Goal: Task Accomplishment & Management: Manage account settings

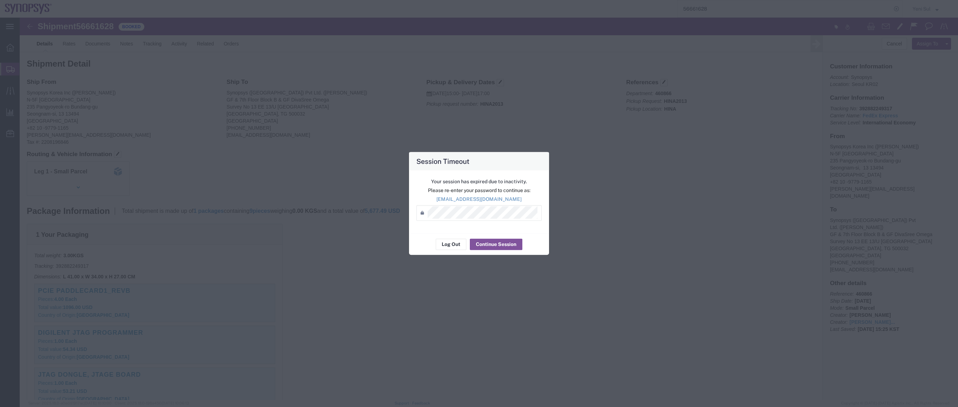
scroll to position [367, 0]
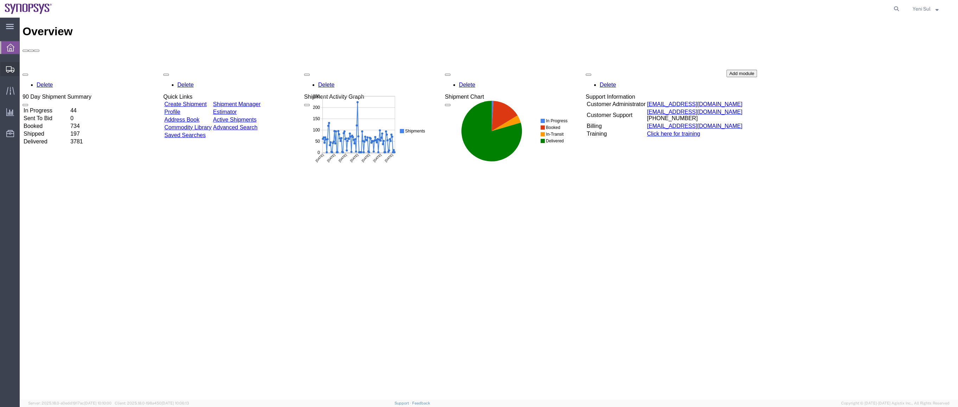
click at [0, 0] on span "Shipment Manager" at bounding box center [0, 0] width 0 height 0
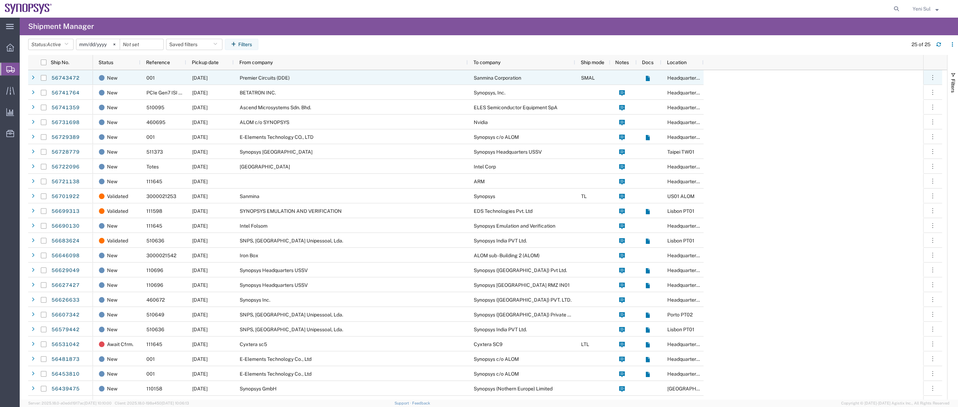
click at [294, 82] on div "Premier Circuits (DDE)" at bounding box center [351, 77] width 234 height 15
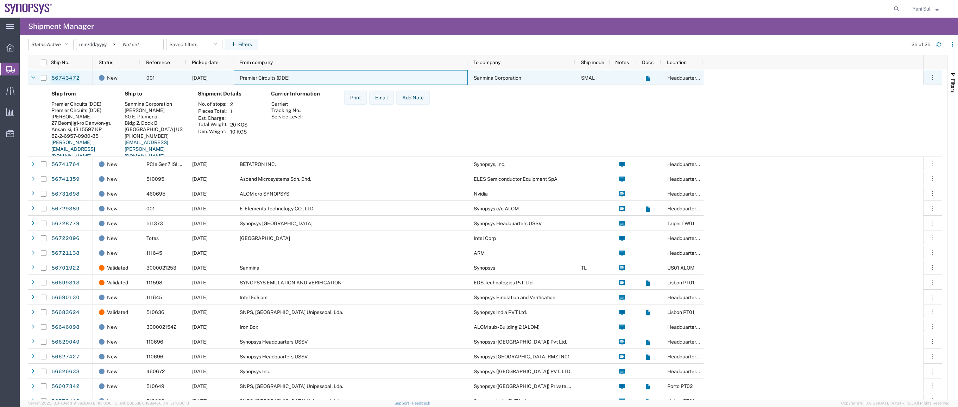
click at [73, 80] on link "56743472" at bounding box center [65, 78] width 29 height 11
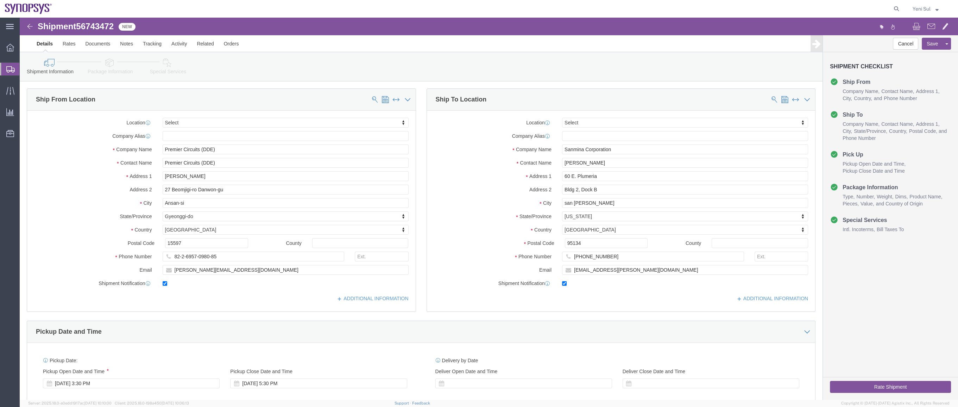
select select
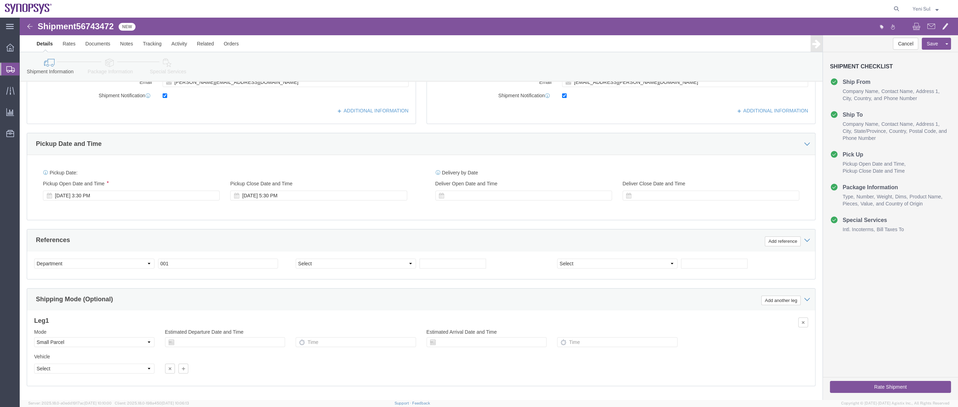
scroll to position [222, 0]
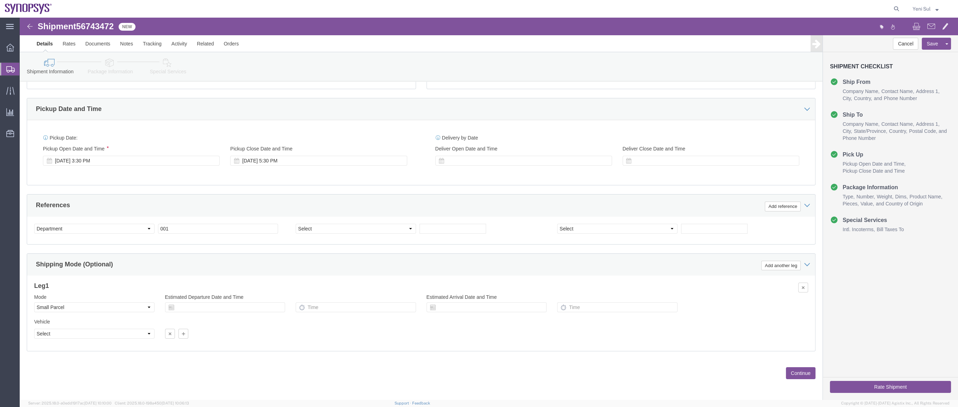
click button "Continue"
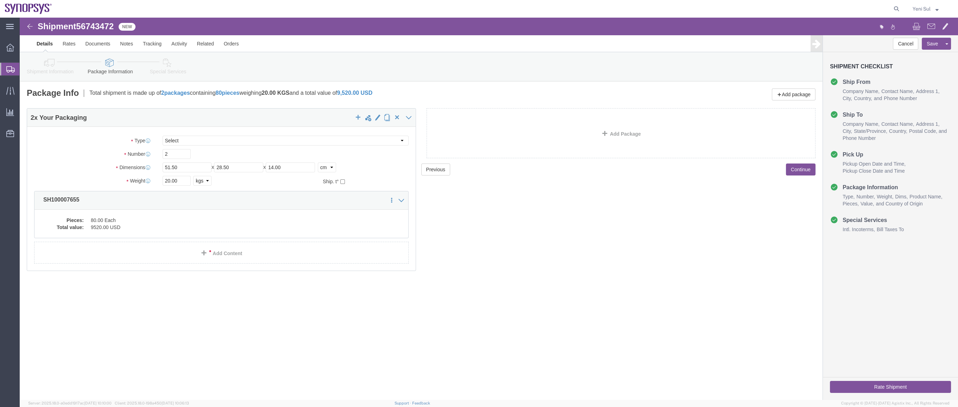
click div "Shipment 56743472 New Details Rates Documents Notes Tracking Activity Related O…"
click link "Documents"
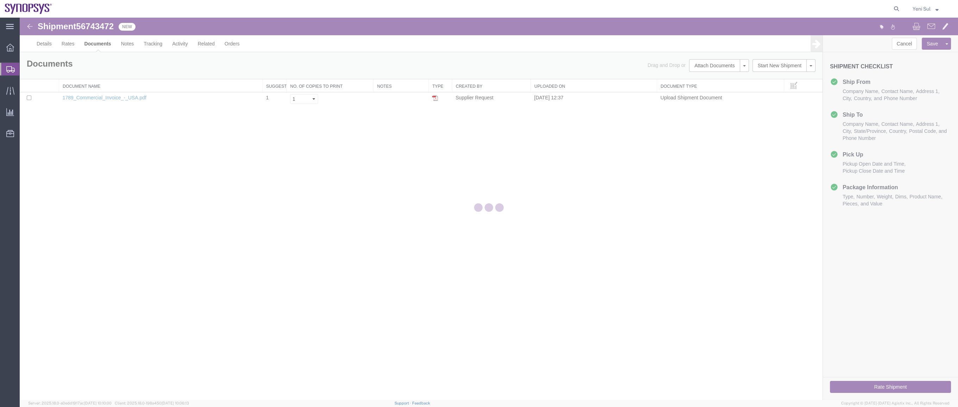
click at [168, 190] on div at bounding box center [489, 209] width 938 height 382
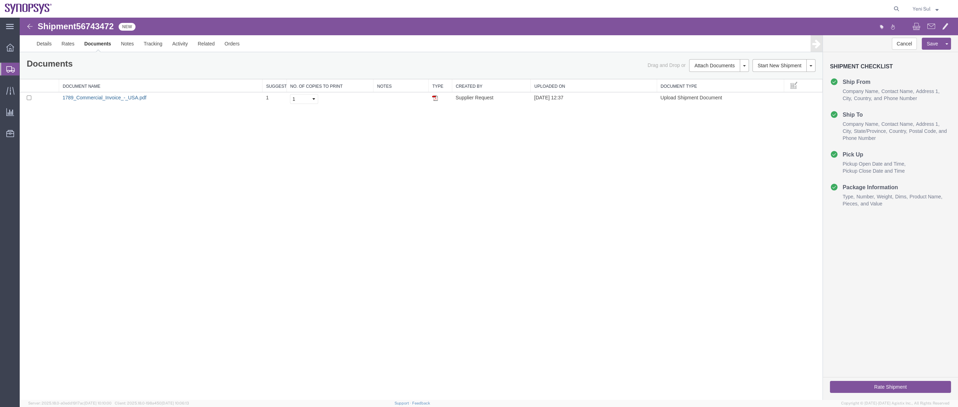
click at [119, 99] on link "1789_Commercial_Invoice_-_USA.pdf" at bounding box center [105, 98] width 84 height 6
drag, startPoint x: 624, startPoint y: 278, endPoint x: 270, endPoint y: 135, distance: 382.3
click at [620, 274] on div "Shipment 56743472 1 of 1 New Details Rates Documents Notes Tracking Activity Re…" at bounding box center [489, 209] width 938 height 382
click at [42, 39] on link "Details" at bounding box center [44, 43] width 25 height 17
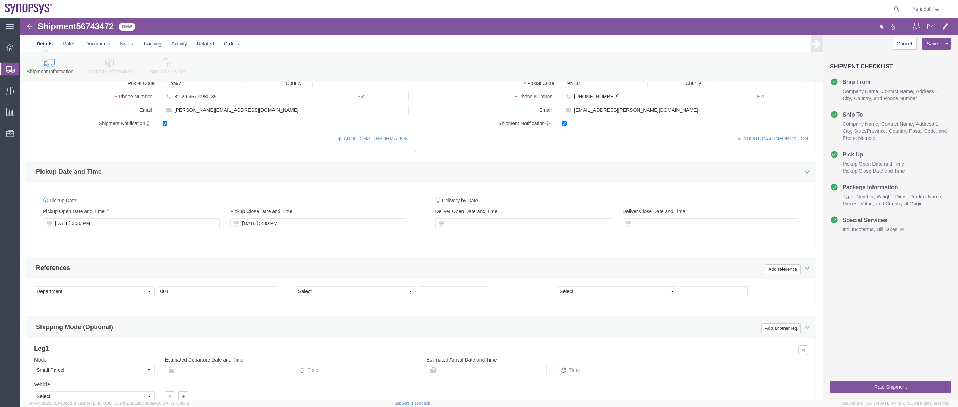
scroll to position [222, 0]
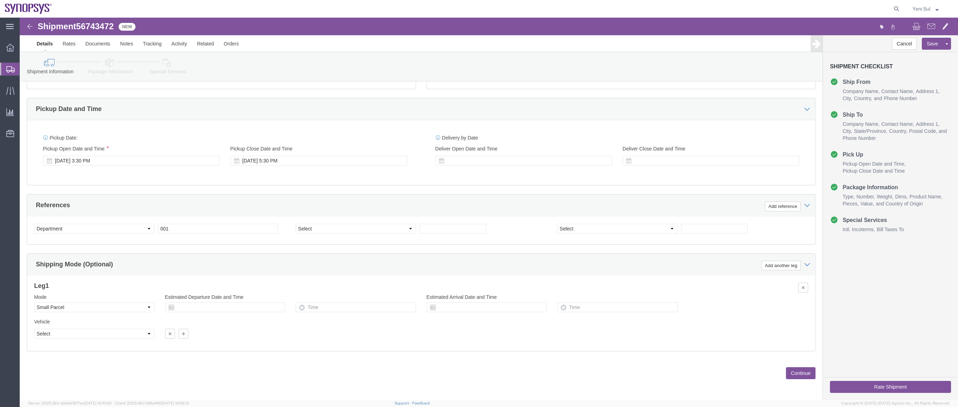
click button "Continue"
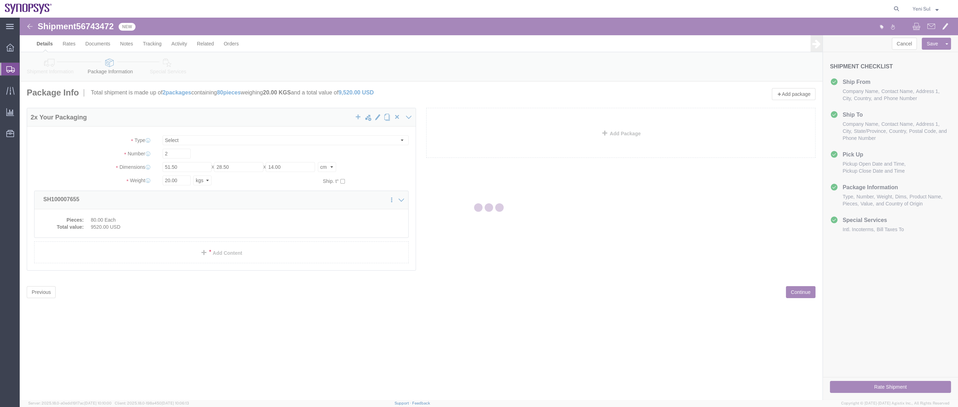
scroll to position [0, 0]
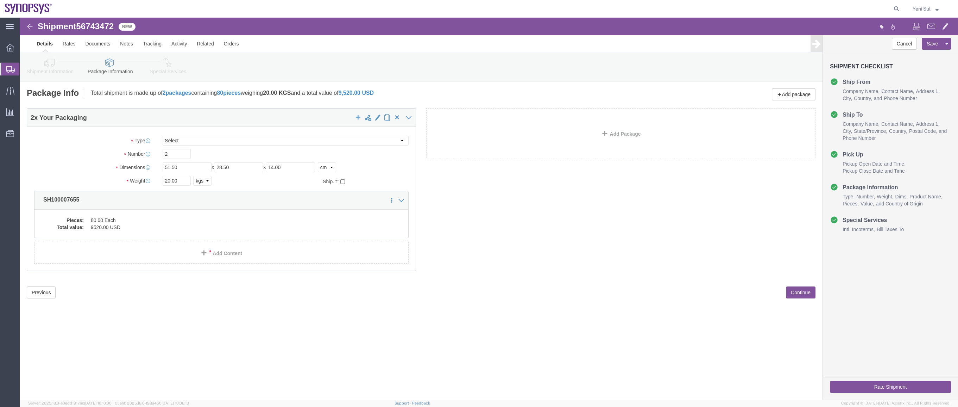
click div "Shipment 56743472 1 of 1 New Details Rates Documents Notes Tracking Activity Re…"
click button "Continue"
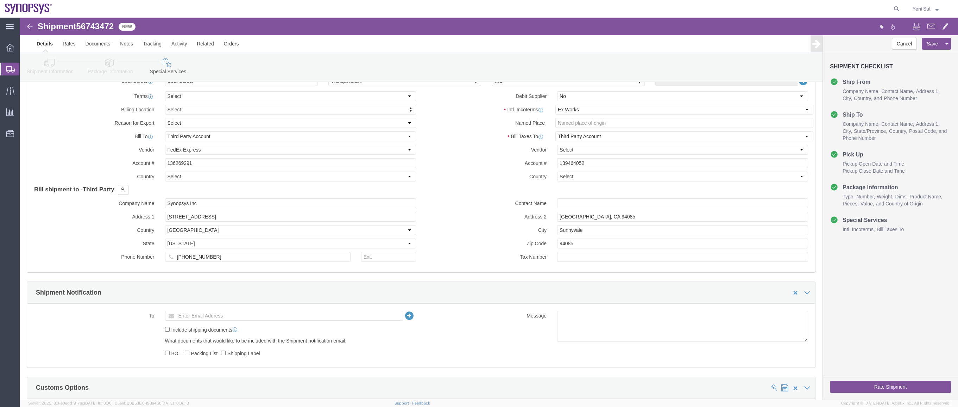
scroll to position [128, 0]
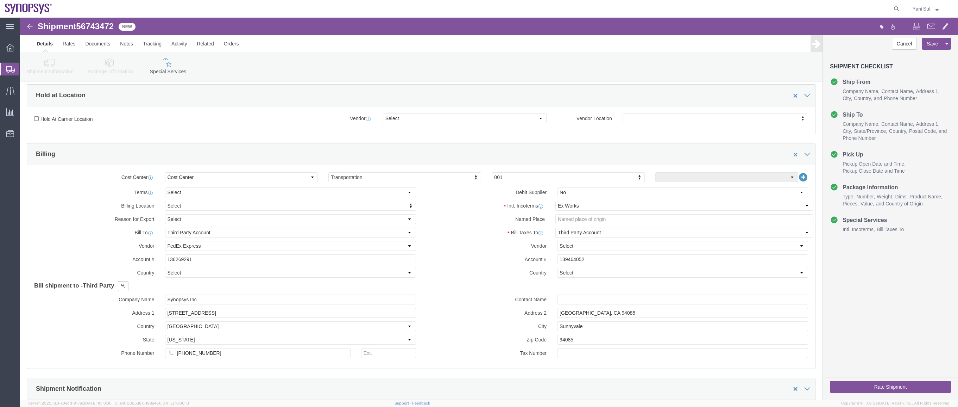
click div "Intl. Incoterms Select Carriage Insurance Paid Carriage Paid To Cost and Freigh…"
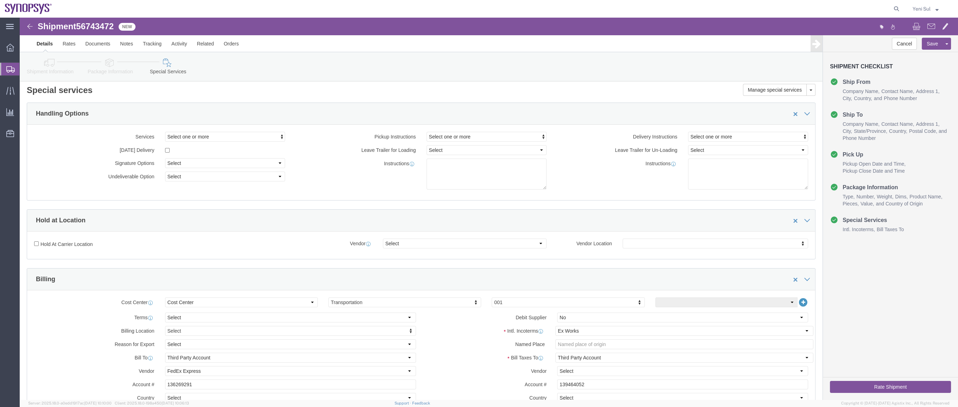
scroll to position [0, 0]
click link "Documents"
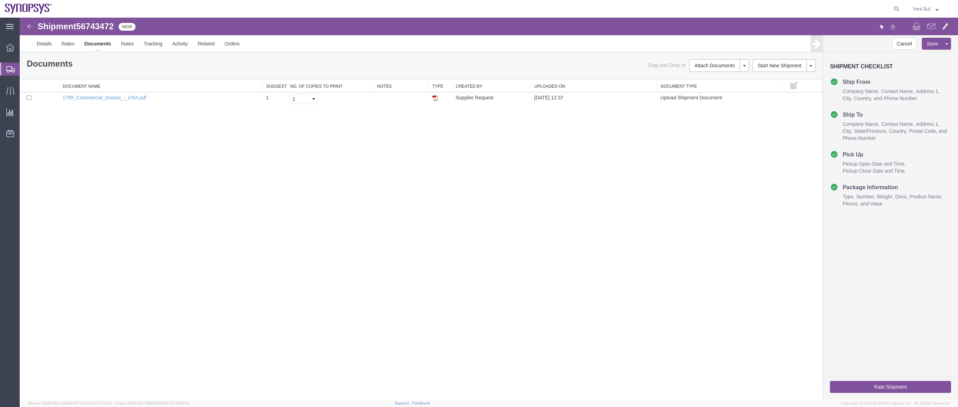
drag, startPoint x: 618, startPoint y: 181, endPoint x: 708, endPoint y: 89, distance: 128.4
click at [619, 179] on div "Shipment 56743472 1 of 1 New Details Rates Documents Notes Tracking Activity Re…" at bounding box center [489, 209] width 938 height 382
click at [707, 115] on link "Regenerate Documents" at bounding box center [717, 119] width 61 height 11
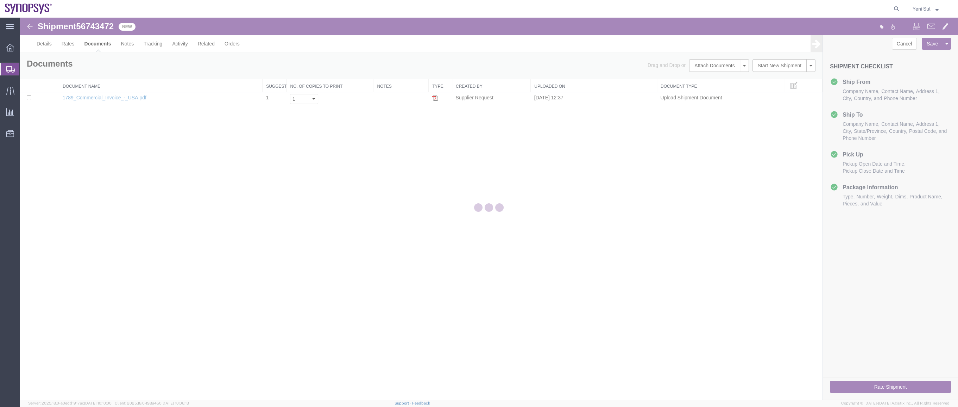
click at [474, 321] on div at bounding box center [489, 209] width 938 height 382
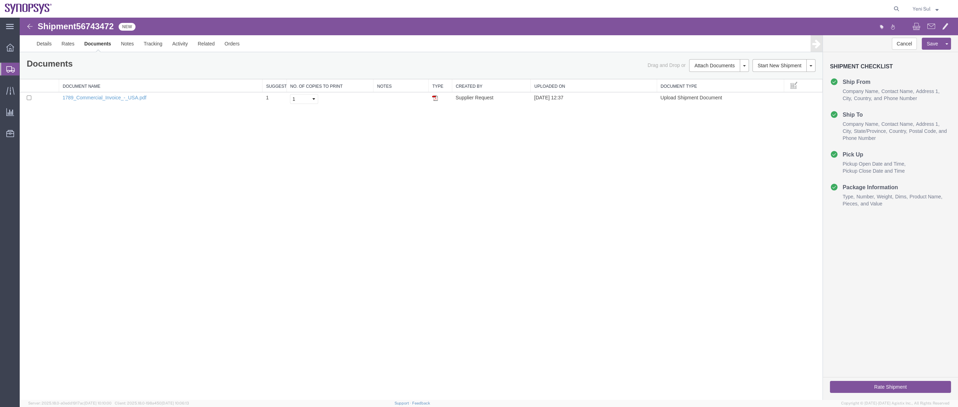
click at [354, 165] on div "Shipment 56743472 1 of 1 New Details Rates Documents Notes Tracking Activity Re…" at bounding box center [489, 209] width 938 height 382
drag, startPoint x: 365, startPoint y: 215, endPoint x: 454, endPoint y: 272, distance: 106.0
click at [365, 215] on div "Shipment 56743472 1 of 1 New Details Rates Documents Notes Tracking Activity Re…" at bounding box center [489, 209] width 938 height 382
click at [39, 48] on link "Details" at bounding box center [44, 43] width 25 height 17
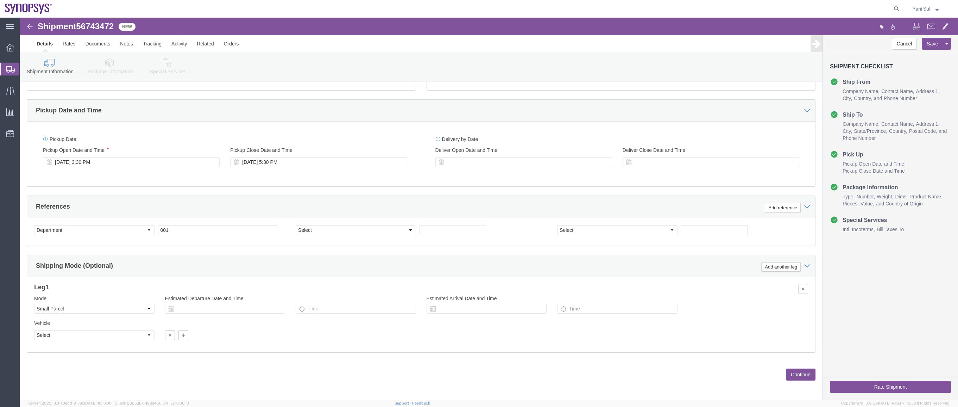
scroll to position [222, 0]
click button "Continue"
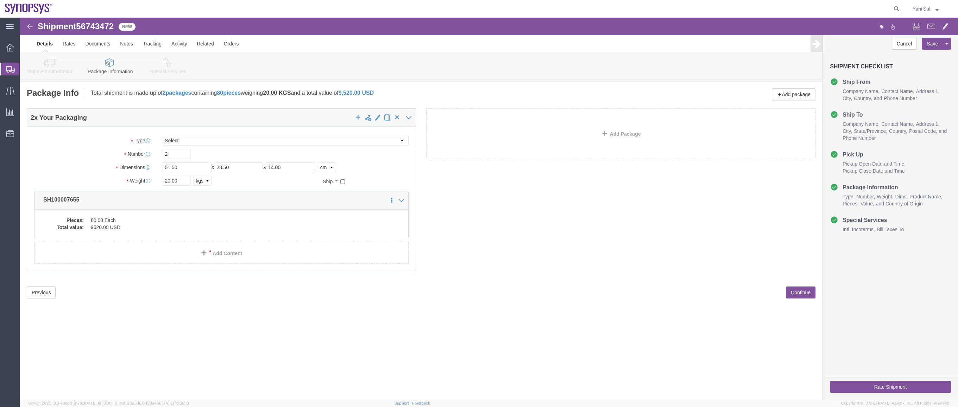
click link "Special Services"
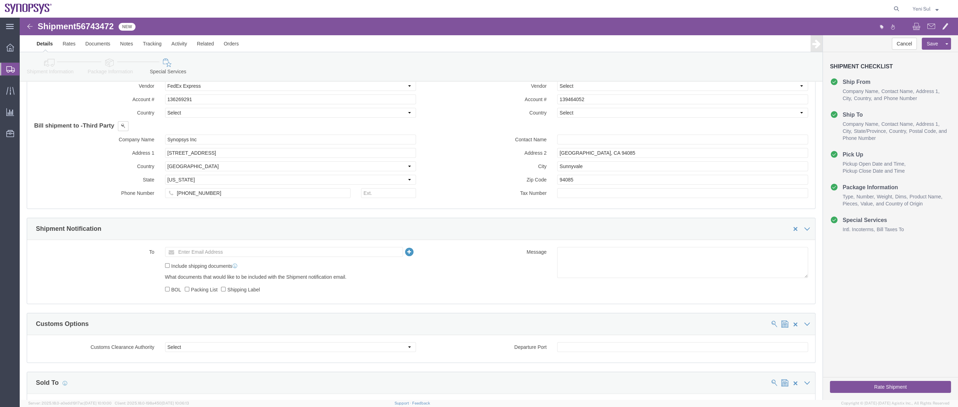
scroll to position [172, 0]
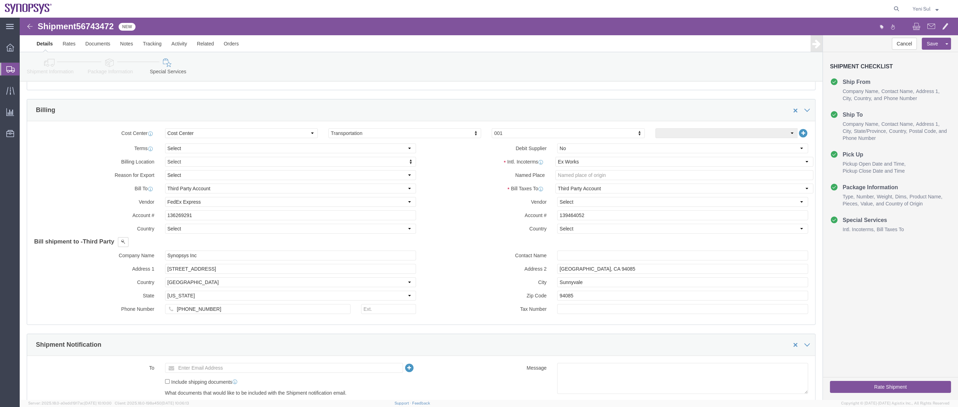
click button "Rate Shipment"
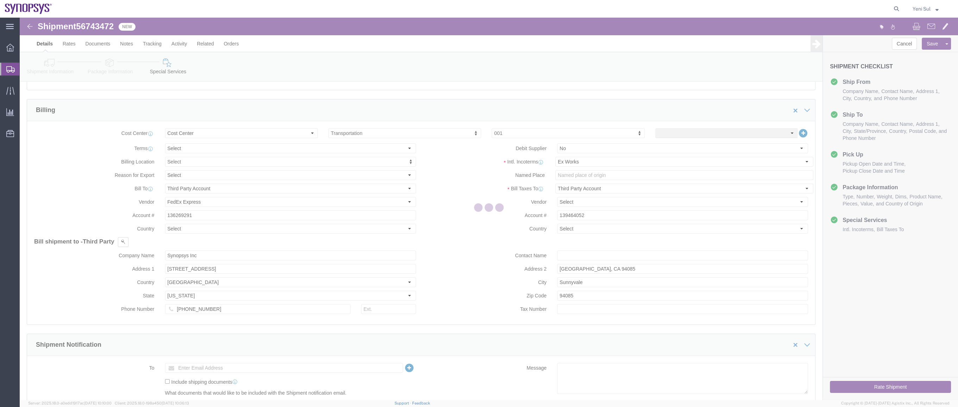
select select
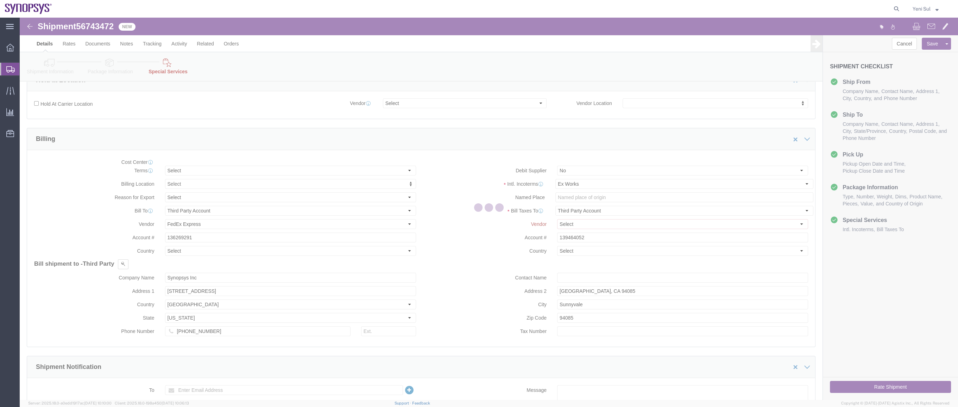
select select "COSTCENTER"
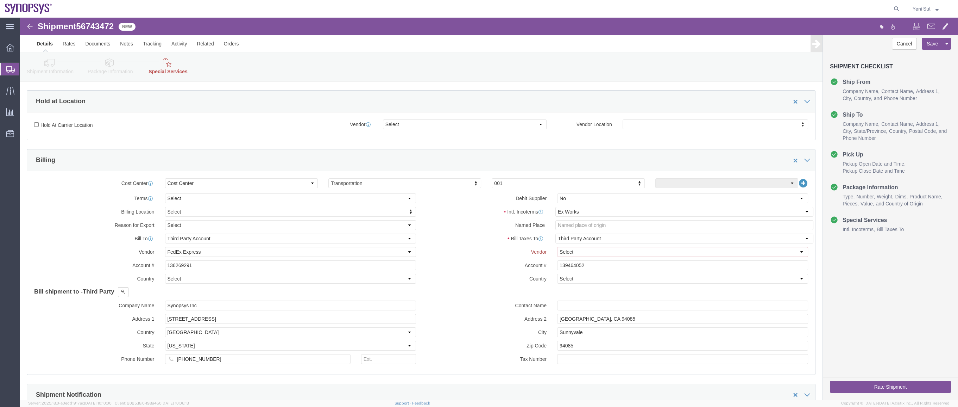
scroll to position [192, 0]
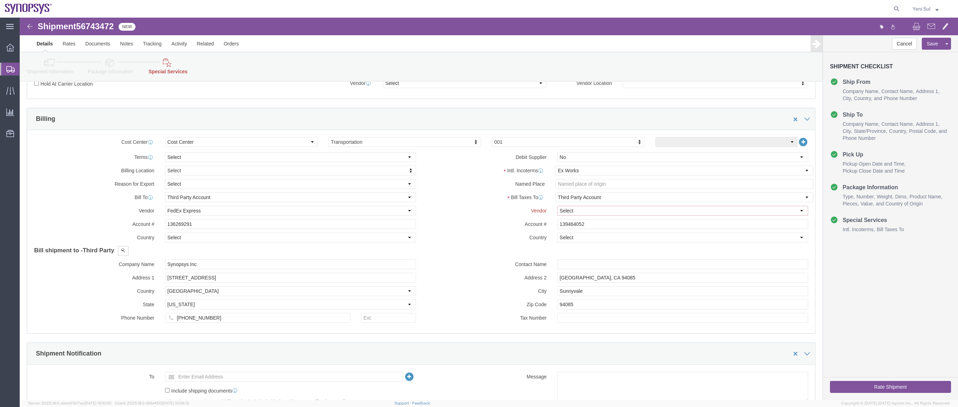
click select "Select DHL FedEx Express UPS"
select select "FedEx Express"
click select "Select DHL FedEx Express UPS"
click label "Zip Code"
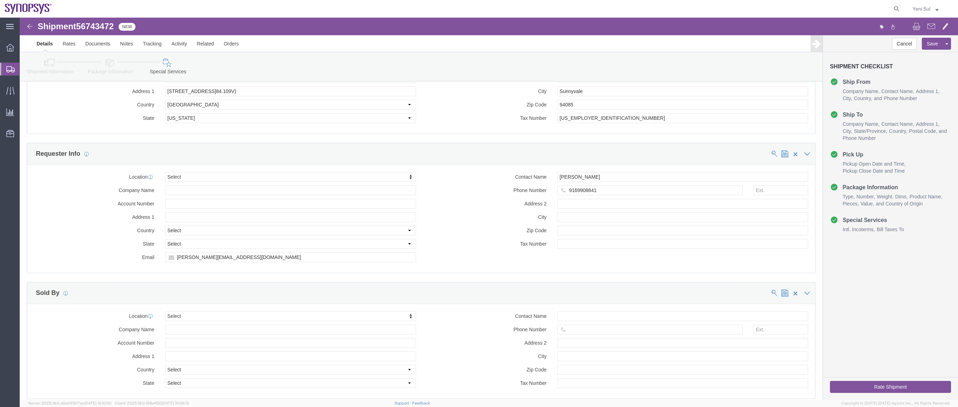
click button "Rate Shipment"
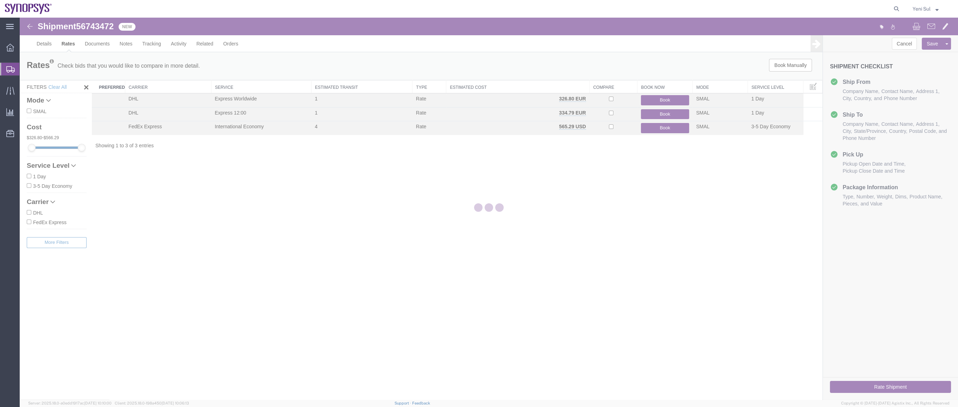
scroll to position [0, 0]
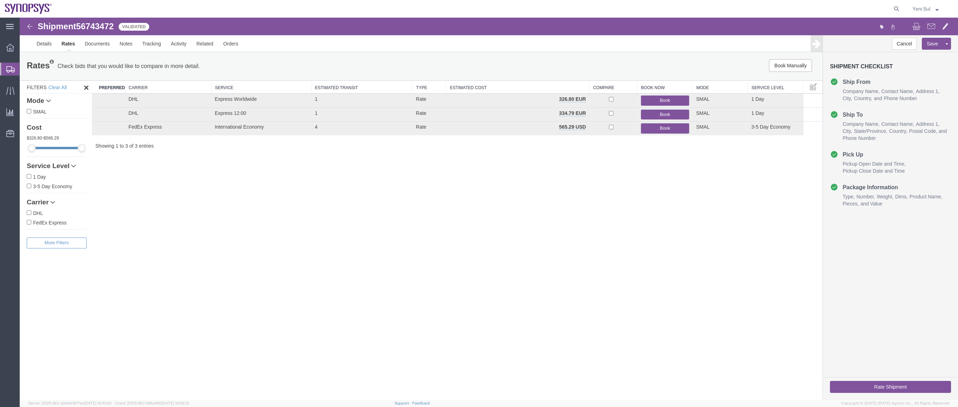
click at [157, 268] on div "Shipment 56743472 3 of 3 Validated Details Rates Documents Notes Tracking Activ…" at bounding box center [489, 209] width 938 height 382
click at [662, 125] on button "Book" at bounding box center [665, 128] width 48 height 10
click at [489, 251] on div "Shipment 56743472 3 of 3 Validated Details Rates Documents Notes Tracking Activ…" at bounding box center [489, 209] width 938 height 382
click at [661, 127] on button "Book" at bounding box center [665, 128] width 48 height 10
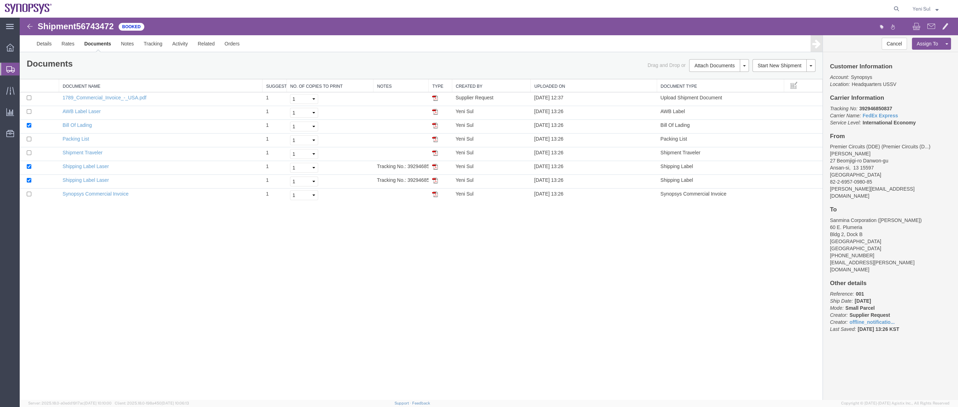
click at [280, 289] on div "Shipment 56743472 8 of 8 Booked Details Rates Documents Notes Tracking Activity…" at bounding box center [489, 209] width 938 height 382
click at [36, 45] on link "Details" at bounding box center [44, 43] width 25 height 17
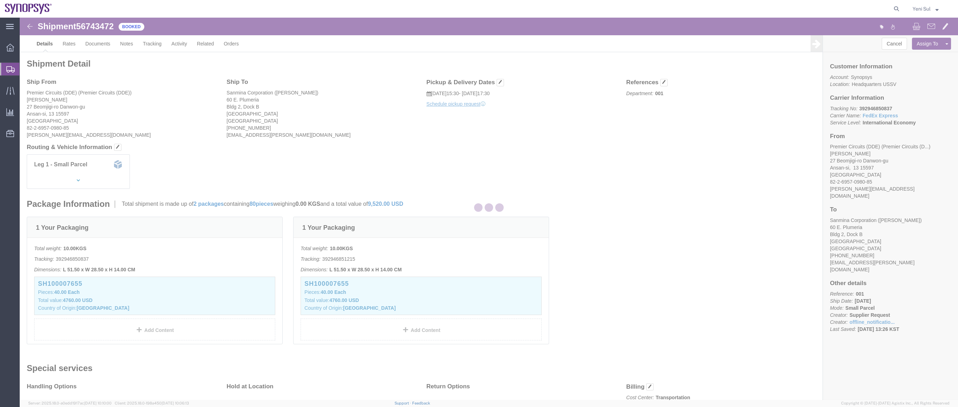
click at [627, 163] on div at bounding box center [489, 209] width 938 height 382
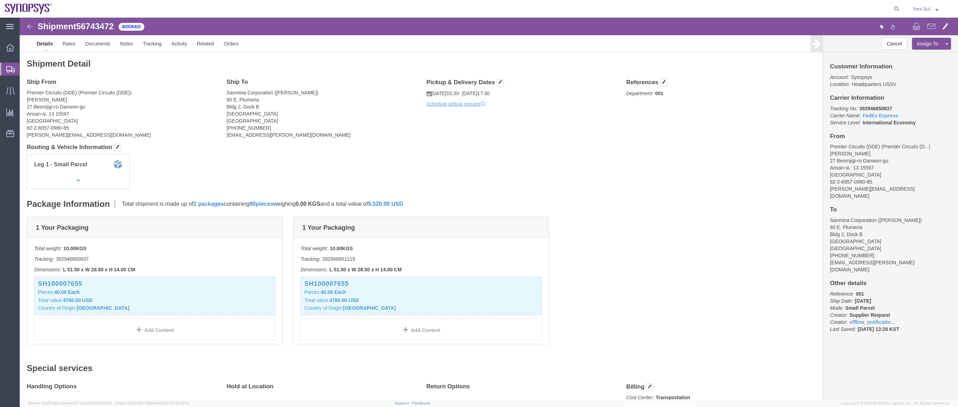
click div "Shipment Detail Ship From Premier Circuits (DDE) (Premier Circuits (DDE)) [PERS…"
drag, startPoint x: 569, startPoint y: 190, endPoint x: 448, endPoint y: 78, distance: 165.1
click div "Package Information Total shipment is made up of 2 packages containing 80 piece…"
click link "Schedule pickup request"
click div "Leg 1 - Small Parcel"
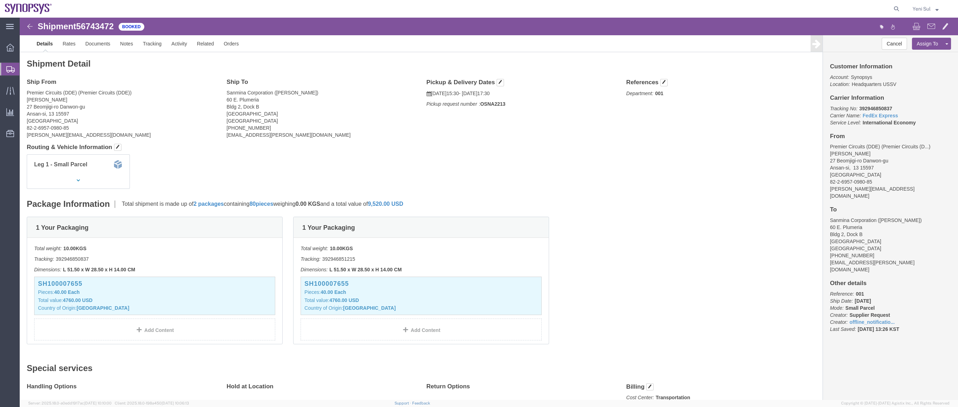
click at [0, 0] on span "Shipment Manager" at bounding box center [0, 0] width 0 height 0
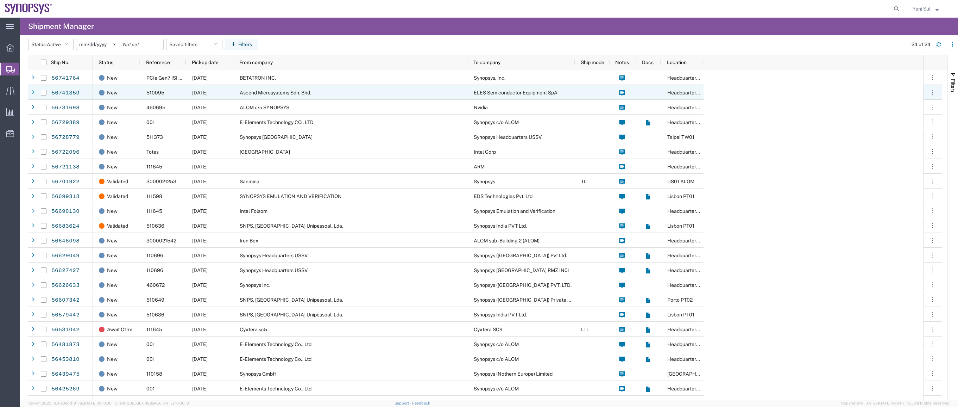
click at [271, 83] on div "BETATRON INC." at bounding box center [351, 77] width 234 height 15
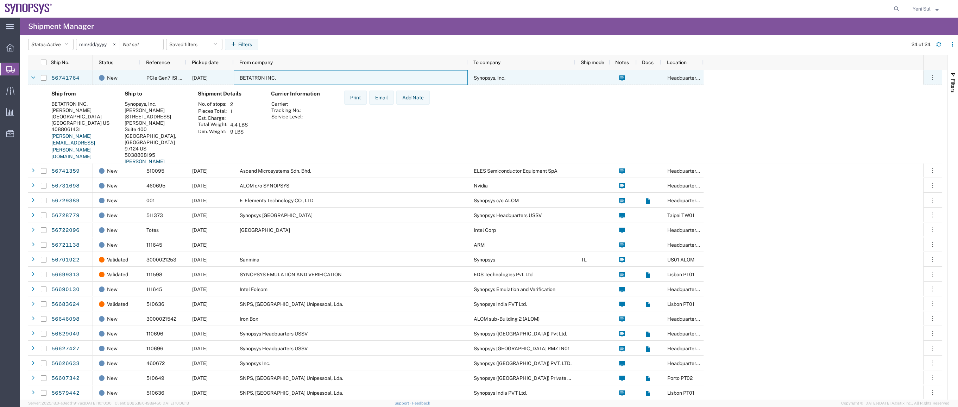
click at [271, 83] on div "BETATRON INC." at bounding box center [351, 77] width 234 height 15
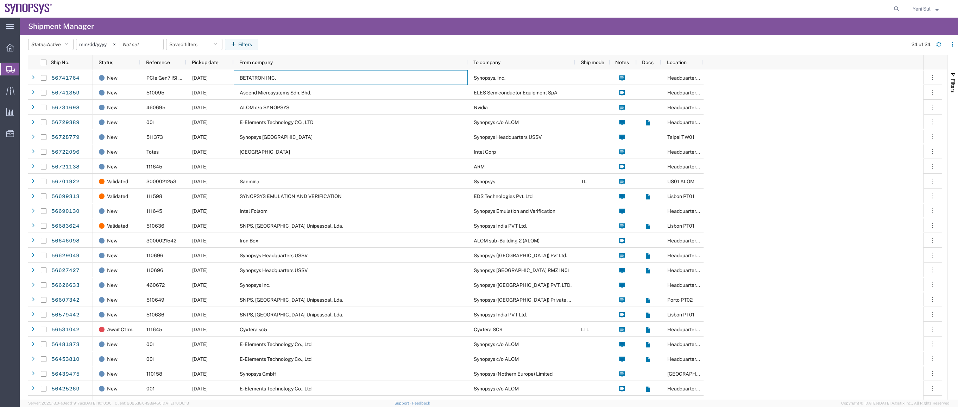
click at [0, 0] on span "Shipment Manager" at bounding box center [0, 0] width 0 height 0
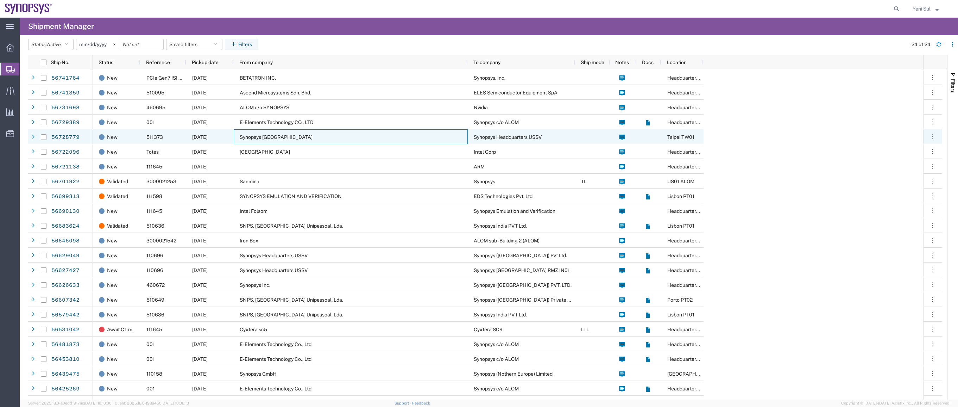
click at [279, 141] on div "Synopsys [GEOGRAPHIC_DATA]" at bounding box center [351, 136] width 234 height 15
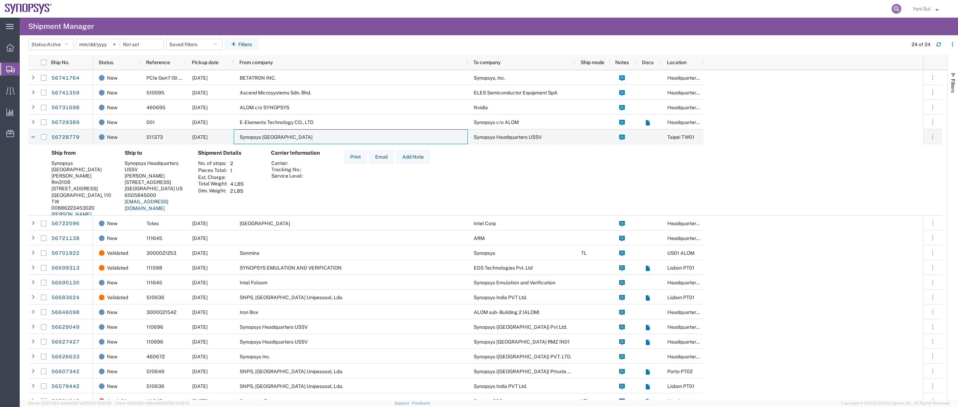
click at [898, 10] on icon at bounding box center [897, 9] width 10 height 10
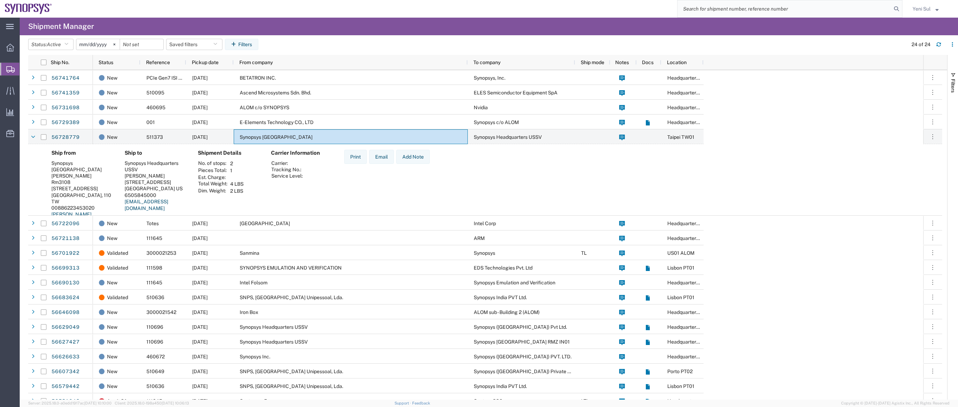
click at [858, 10] on input "search" at bounding box center [785, 8] width 214 height 17
paste input "392727566388"
type input "392727566388"
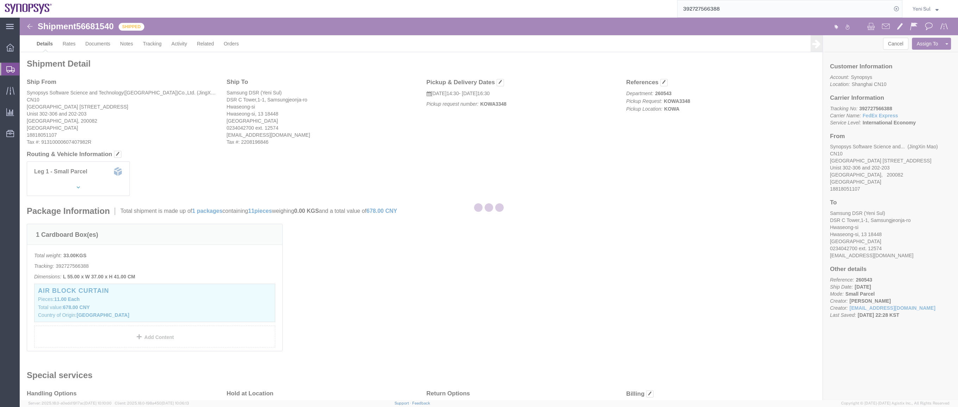
click at [538, 220] on div at bounding box center [489, 209] width 938 height 382
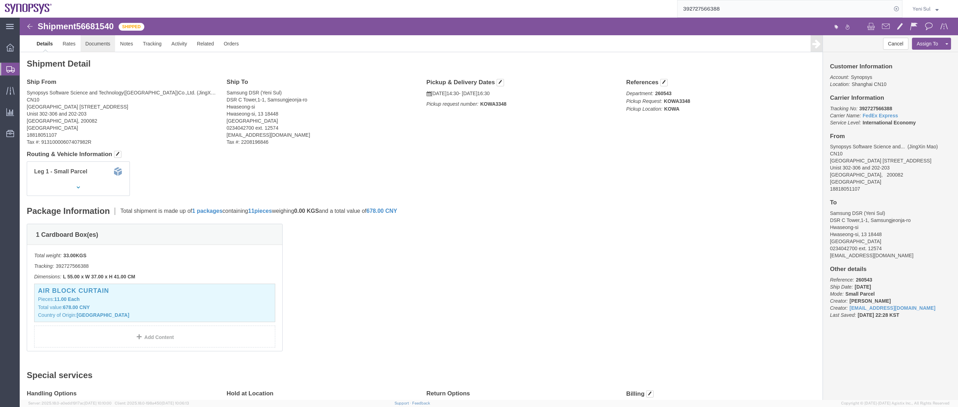
click link "Documents"
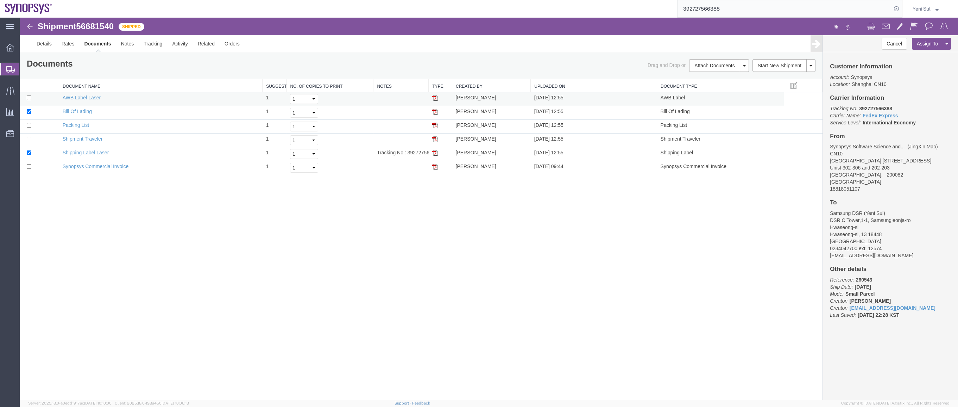
drag, startPoint x: 441, startPoint y: 288, endPoint x: 144, endPoint y: 102, distance: 350.3
click at [440, 287] on div "Shipment 56681540 6 of 6 Shipped Details Rates Documents Notes Tracking Activit…" at bounding box center [489, 209] width 938 height 382
click at [93, 165] on link "Synopsys Commercial Invoice" at bounding box center [96, 166] width 66 height 6
